Goal: Task Accomplishment & Management: Use online tool/utility

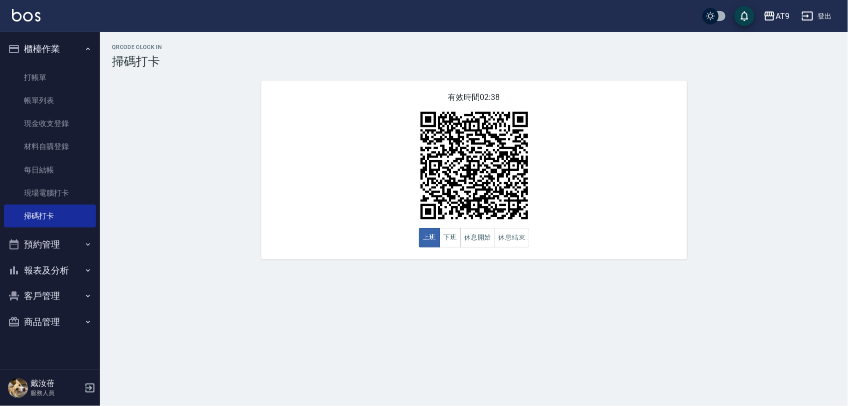
click at [343, 263] on div "QRcode Clock In 掃碼打卡 有效時間 02:38 上班 下班 休息開始 休息結束" at bounding box center [474, 151] width 748 height 239
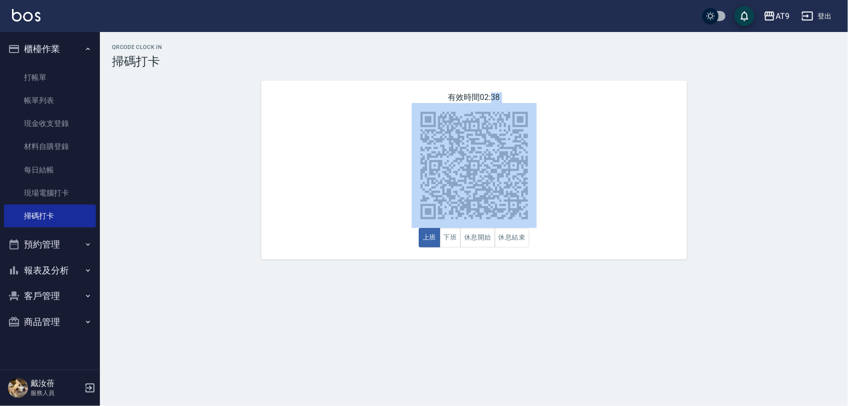
click at [343, 263] on div "QRcode Clock In 掃碼打卡 有效時間 02:38 上班 下班 休息開始 休息結束" at bounding box center [474, 151] width 748 height 239
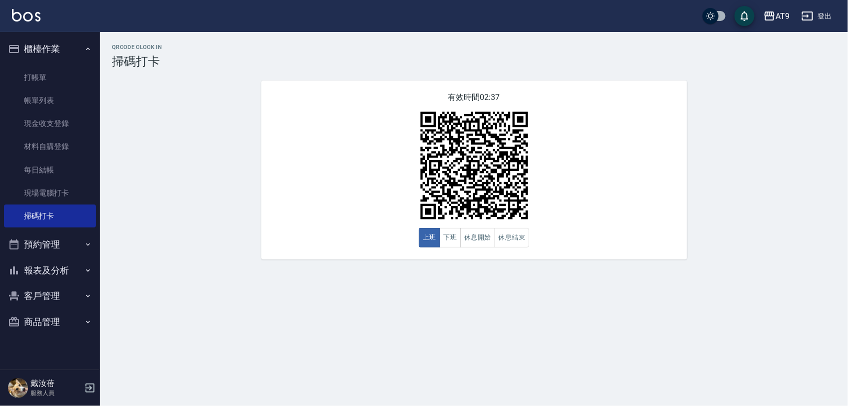
drag, startPoint x: 343, startPoint y: 263, endPoint x: 582, endPoint y: 291, distance: 240.4
click at [582, 291] on div "QRcode Clock In 掃碼打卡 有效時間 02:37 上班 下班 休息開始 休息結束" at bounding box center [424, 203] width 848 height 406
drag, startPoint x: 591, startPoint y: 318, endPoint x: 558, endPoint y: 292, distance: 41.3
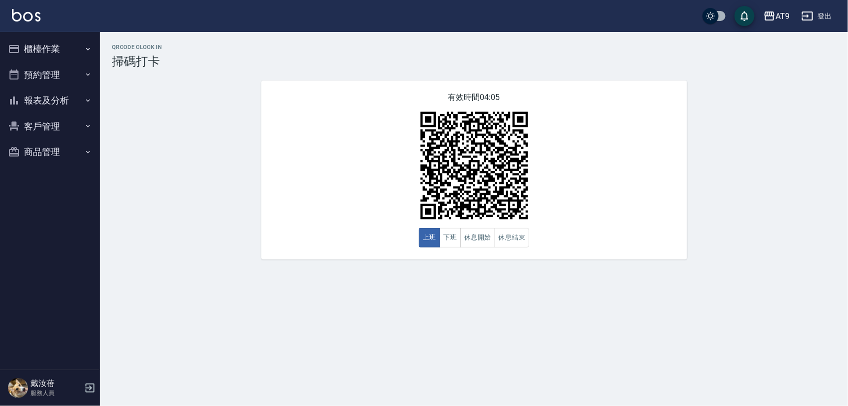
click at [594, 11] on div "AT9 登出" at bounding box center [424, 16] width 848 height 32
click at [236, 285] on div "QRcode Clock In 掃碼打卡 有效時間 04:03 上班 下班 休息開始 休息結束" at bounding box center [424, 203] width 848 height 406
